Goal: Transaction & Acquisition: Download file/media

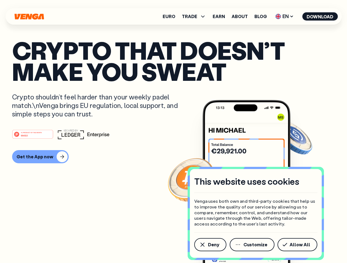
click at [173, 132] on div "#1 PRODUCT OF THE MONTH Web3" at bounding box center [173, 134] width 322 height 10
click at [210, 245] on span "Deny" at bounding box center [213, 245] width 11 height 4
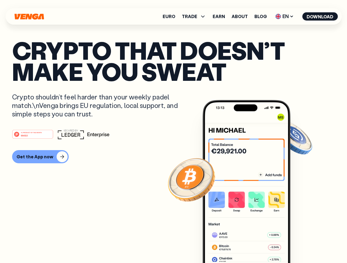
click at [252, 245] on img at bounding box center [246, 192] width 88 height 184
click at [298, 245] on article "Crypto that doesn’t make you sweat Crypto shouldn’t feel harder than your weekl…" at bounding box center [173, 143] width 322 height 206
click at [195, 16] on span "TRADE" at bounding box center [189, 16] width 15 height 4
click at [284, 16] on span "EN" at bounding box center [284, 16] width 22 height 9
click at [320, 16] on button "Download" at bounding box center [319, 16] width 35 height 8
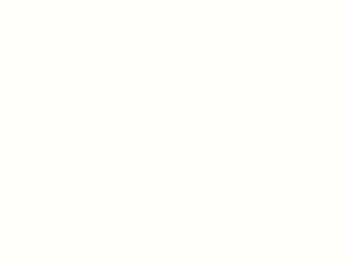
click at [40, 0] on html "This website uses cookies Venga uses both own and third-party cookies that help…" at bounding box center [173, 0] width 347 height 0
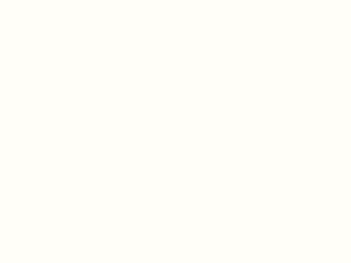
click at [33, 0] on html "This website uses cookies Venga uses both own and third-party cookies that help…" at bounding box center [175, 0] width 351 height 0
